Goal: Transaction & Acquisition: Purchase product/service

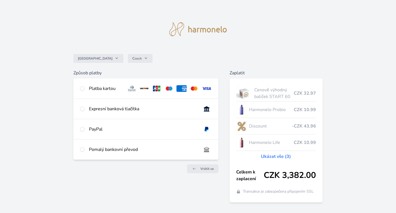
click at [91, 87] on div "Platba kartou" at bounding box center [105, 88] width 33 height 7
radio input "true"
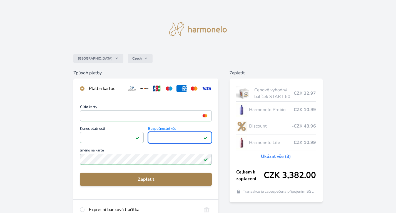
click at [121, 179] on span "Zaplatit" at bounding box center [146, 179] width 123 height 7
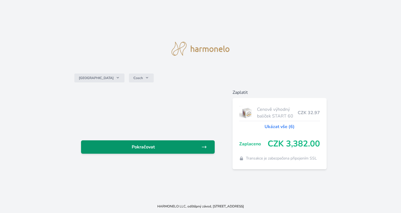
click at [115, 149] on span "Pokračovat" at bounding box center [143, 147] width 116 height 7
